Goal: Find specific page/section: Find specific page/section

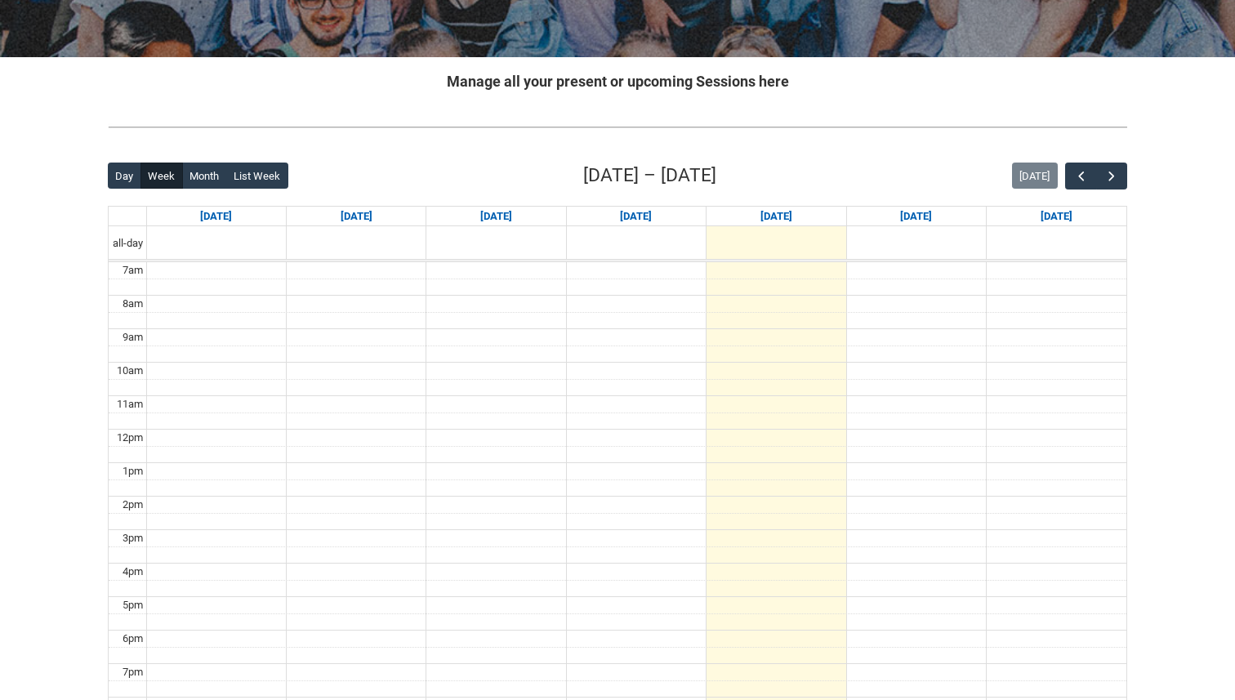
scroll to position [277, 0]
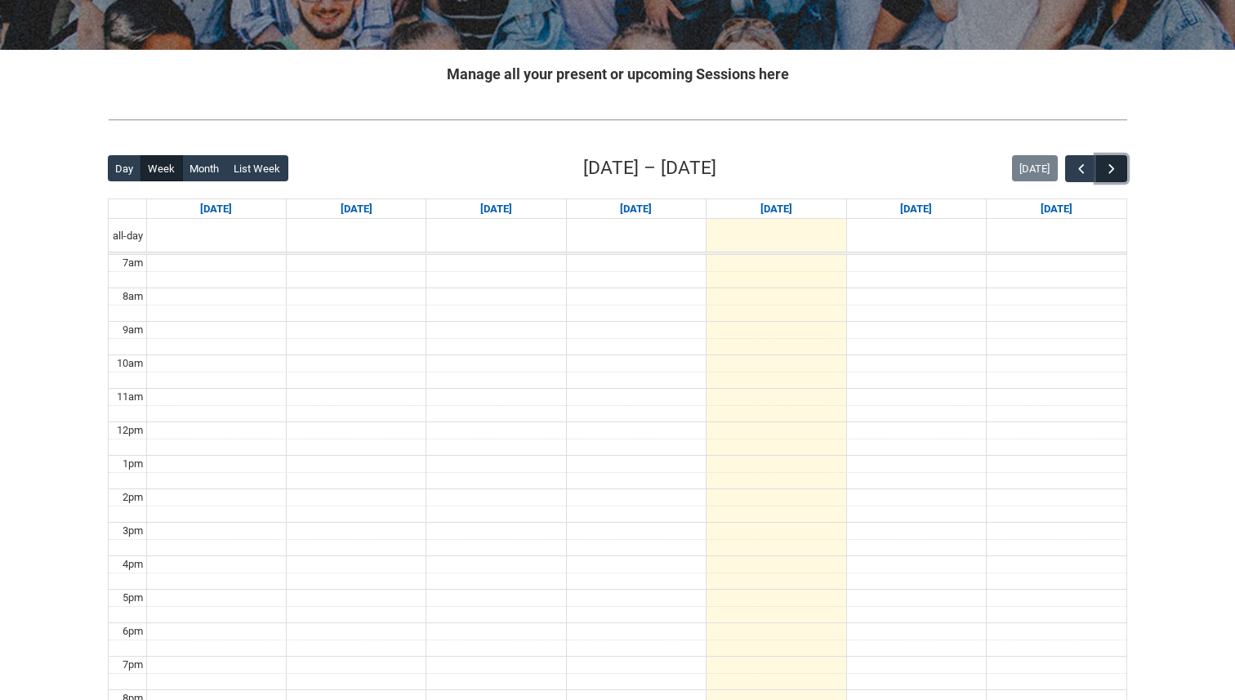
click at [1116, 165] on span "button" at bounding box center [1111, 169] width 16 height 16
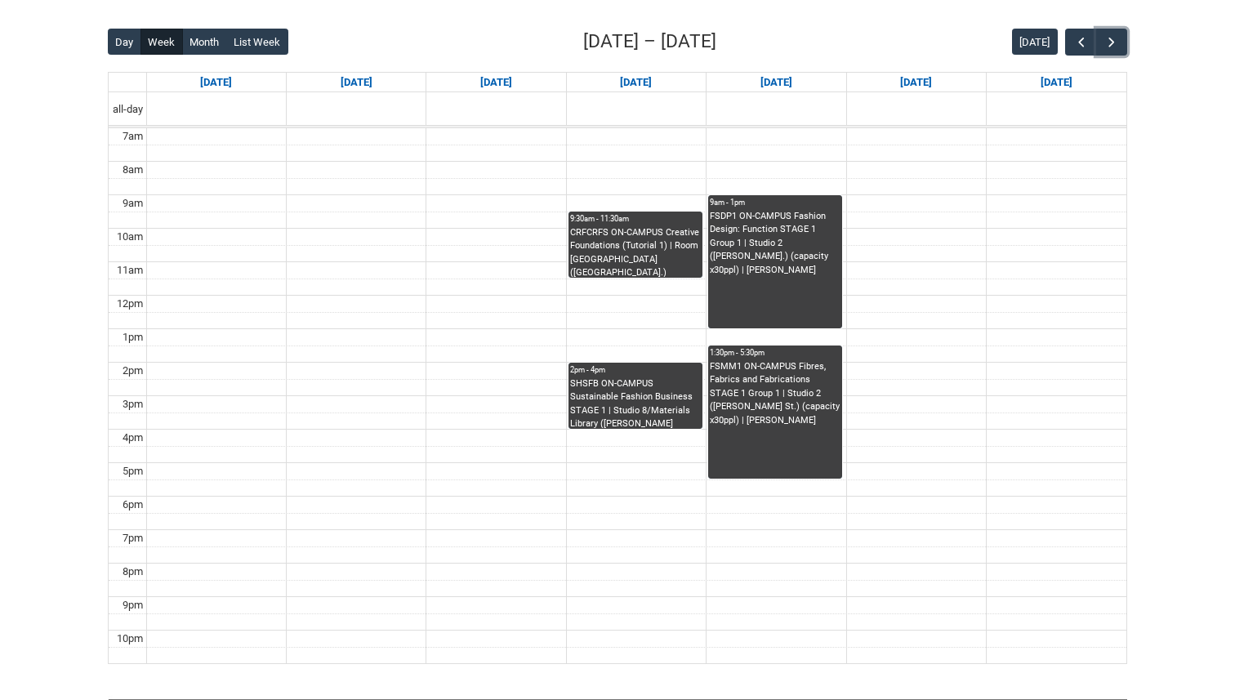
scroll to position [410, 0]
